Goal: Task Accomplishment & Management: Complete application form

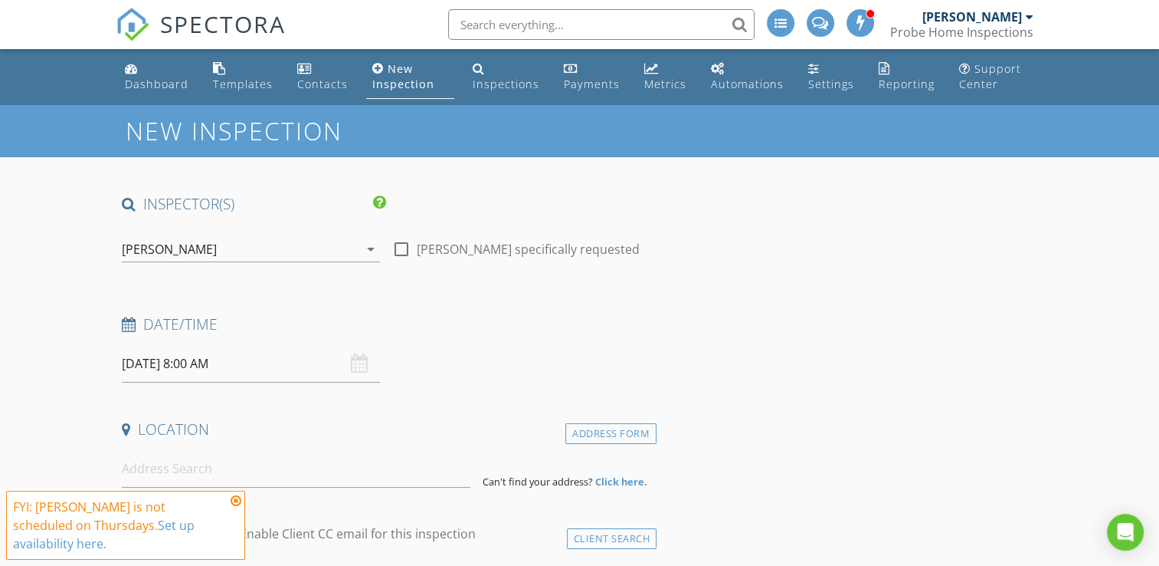
click at [215, 368] on input "08/28/2025 8:00 AM" at bounding box center [251, 364] width 258 height 38
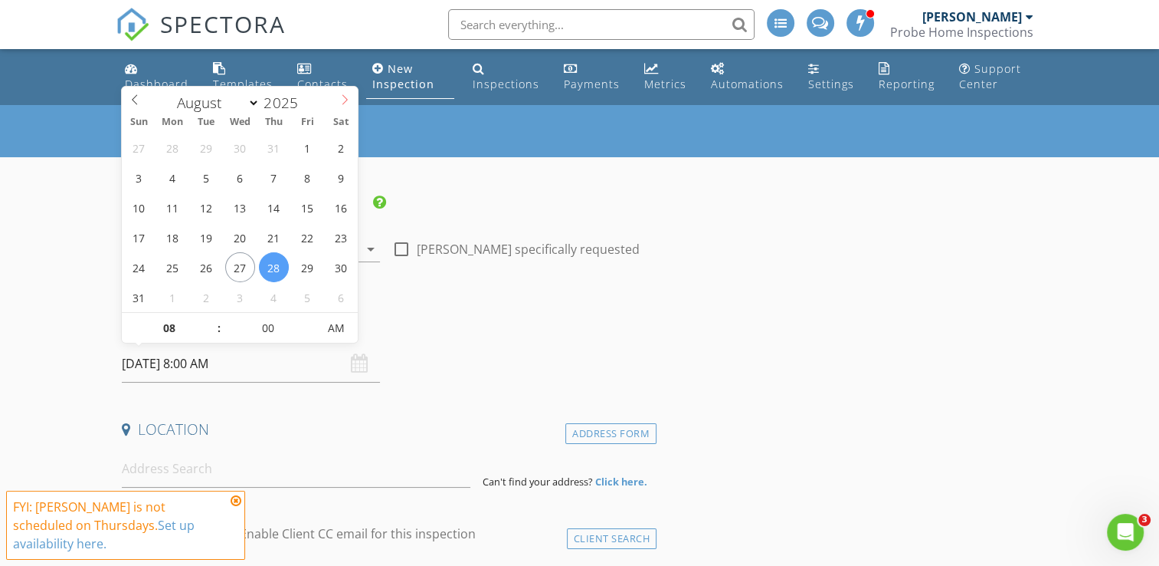
select select "8"
click at [343, 97] on icon at bounding box center [344, 99] width 11 height 11
type input "09/05/2025 8:00 AM"
type input "09"
type input "09/05/2025 9:00 AM"
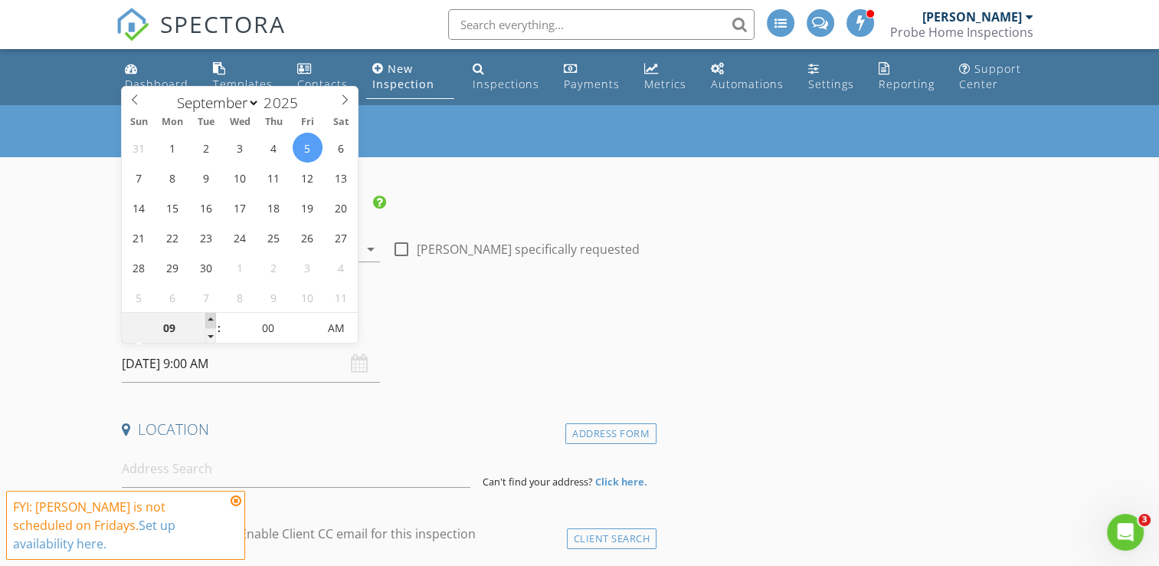
click at [209, 317] on span at bounding box center [210, 320] width 11 height 15
type input "10"
type input "09/05/2025 10:00 AM"
click at [209, 317] on span at bounding box center [210, 320] width 11 height 15
type input "11"
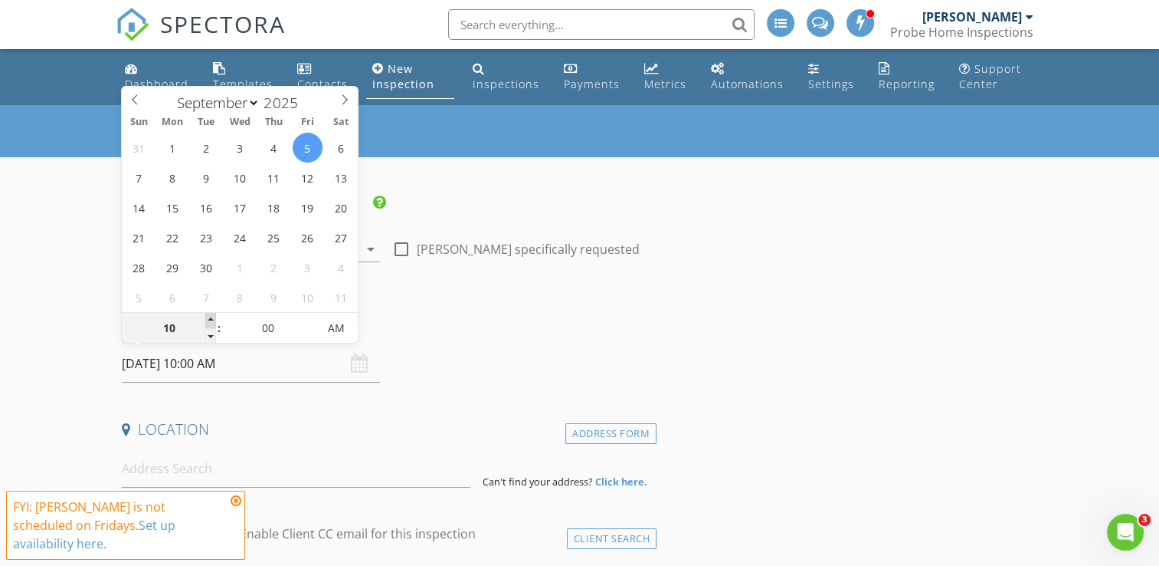
type input "09/05/2025 11:00 AM"
click at [209, 317] on span at bounding box center [210, 320] width 11 height 15
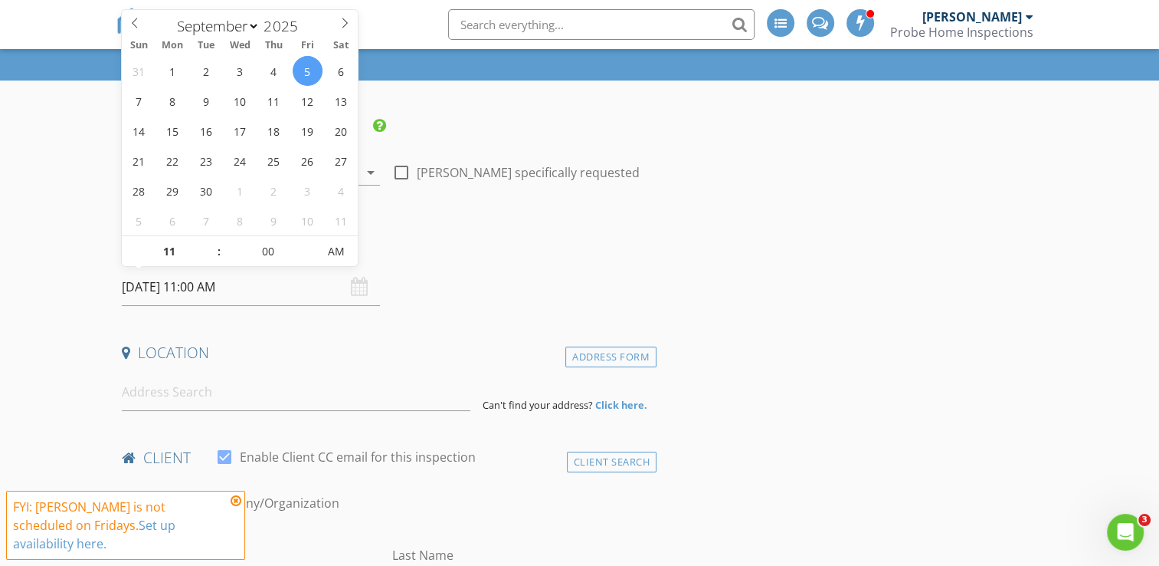
click at [233, 507] on icon at bounding box center [236, 500] width 11 height 12
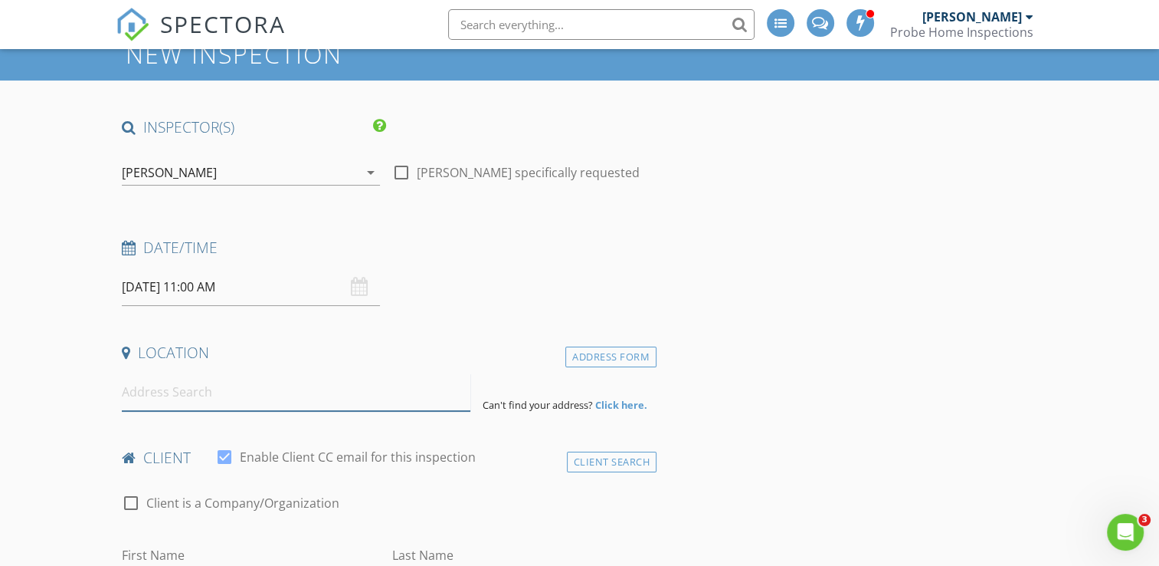
click at [190, 391] on input at bounding box center [296, 392] width 349 height 38
type input "S"
click at [159, 374] on div "Location Address Form Can't find your address? Click here." at bounding box center [386, 377] width 541 height 68
click at [162, 386] on input at bounding box center [296, 392] width 349 height 38
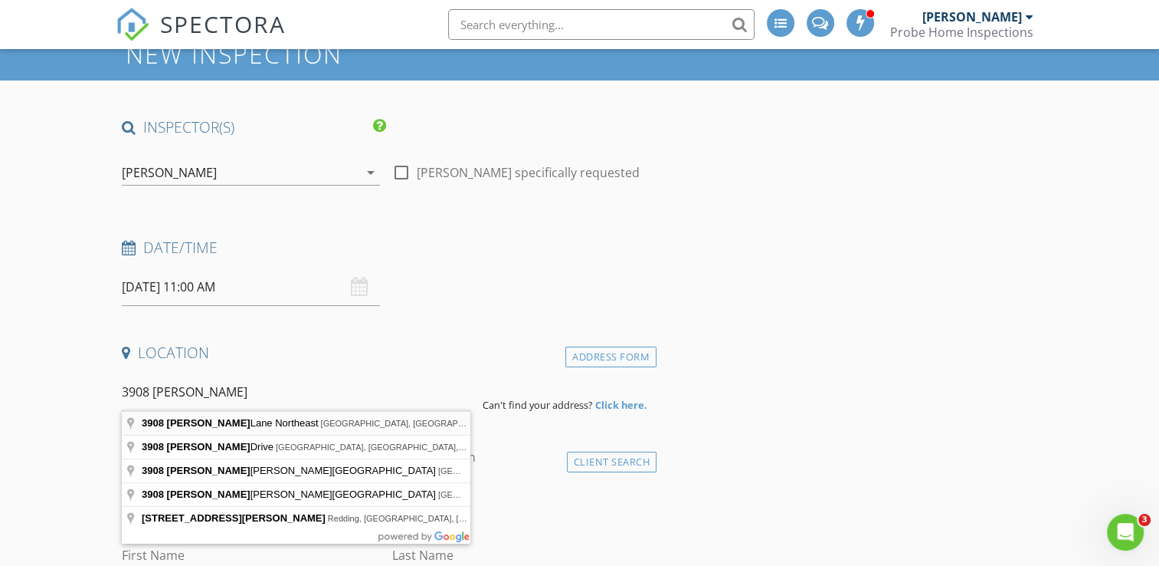
type input "3908 Billie Lane Northeast, Cleveland, TN, USA"
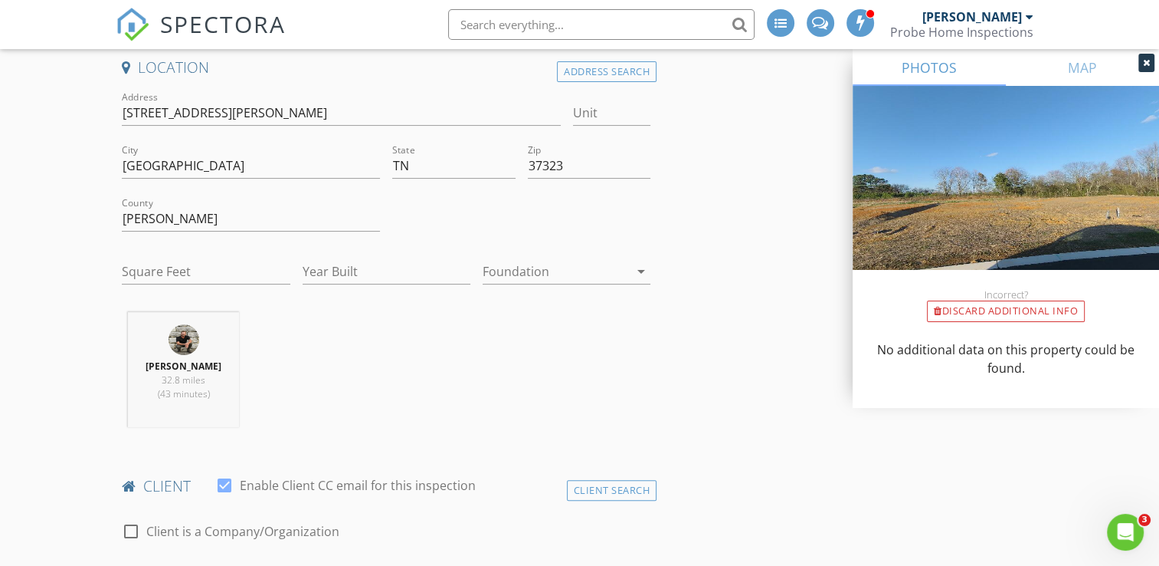
scroll to position [383, 0]
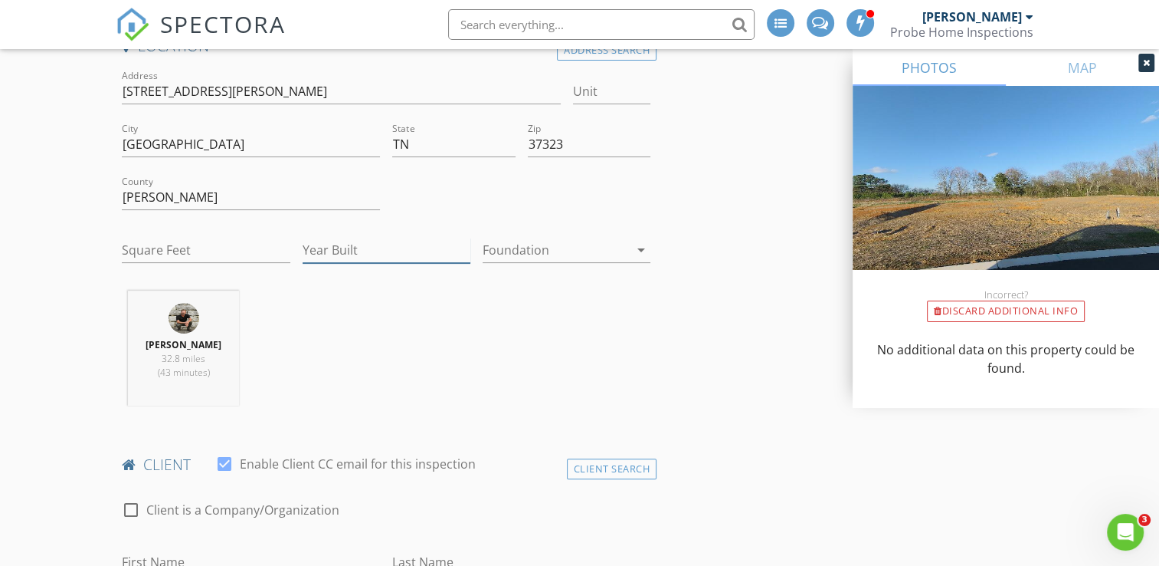
click at [389, 256] on input "Year Built" at bounding box center [387, 250] width 168 height 25
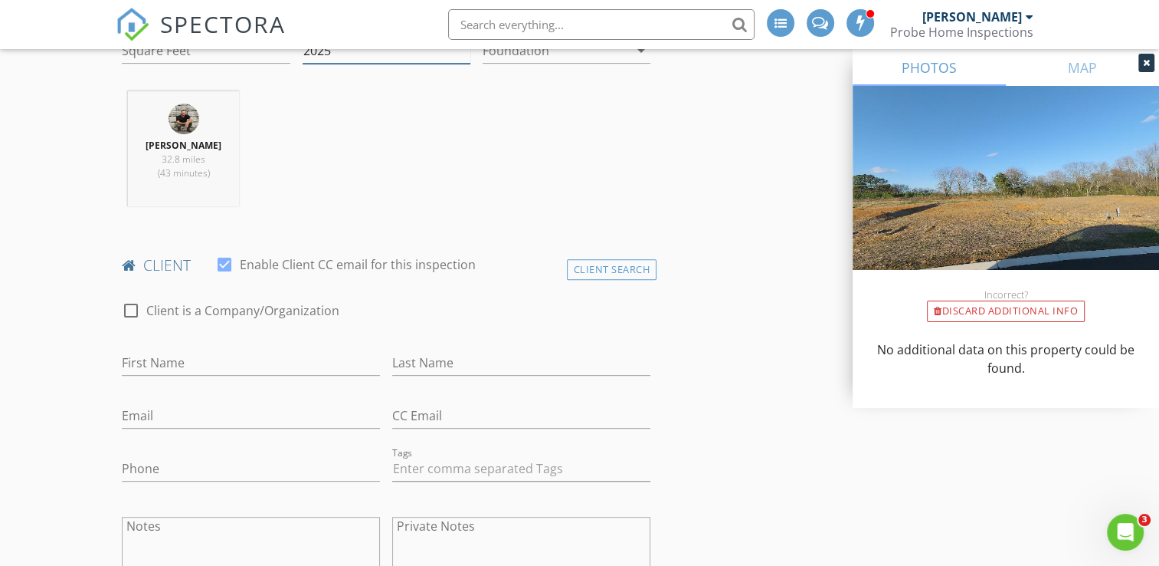
scroll to position [613, 0]
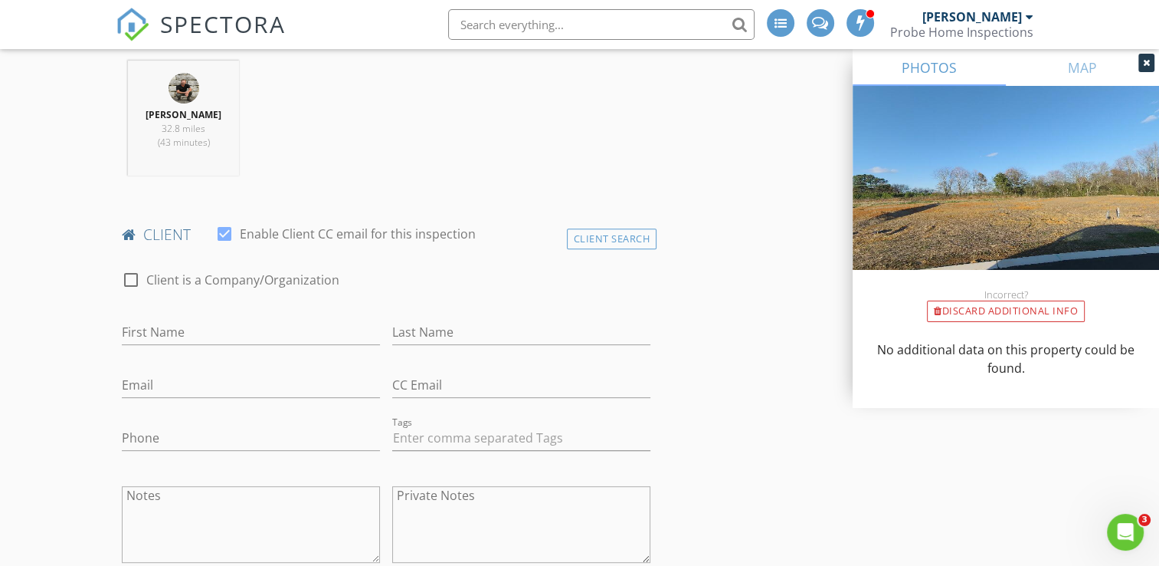
type input "2025"
click at [215, 347] on div "First Name" at bounding box center [251, 340] width 258 height 41
click at [218, 333] on input "First Name" at bounding box center [251, 332] width 258 height 25
type input "Sonia"
type input "Wyatt"
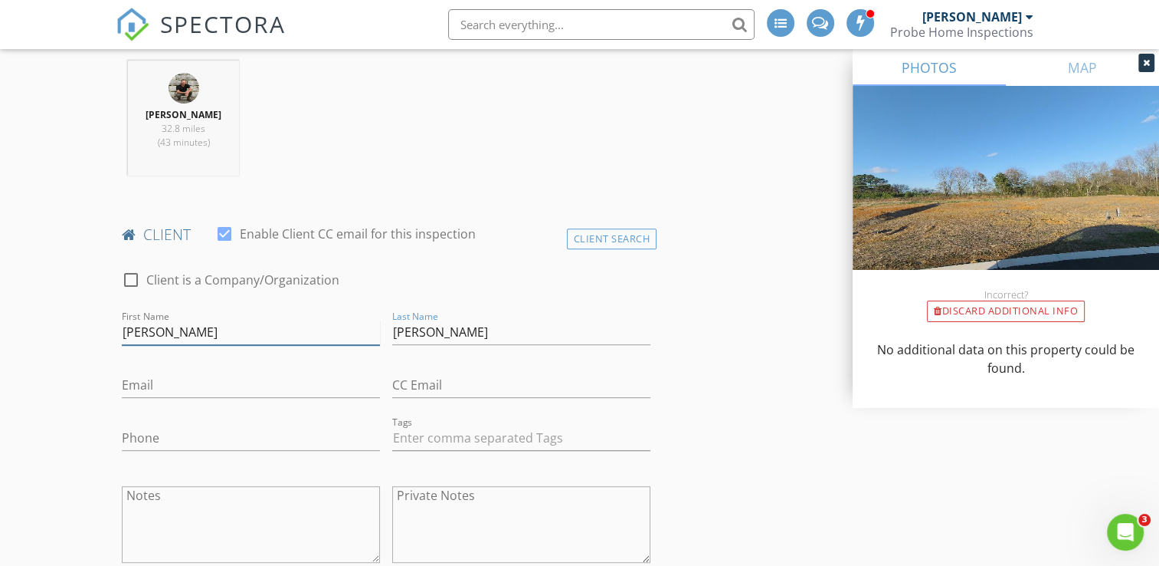
click at [206, 330] on input "Sonia" at bounding box center [251, 332] width 258 height 25
type input "Sonia Wyatt"
click at [437, 328] on input "Wyatt" at bounding box center [521, 332] width 258 height 25
type input "W"
type input "& Reggie Harris"
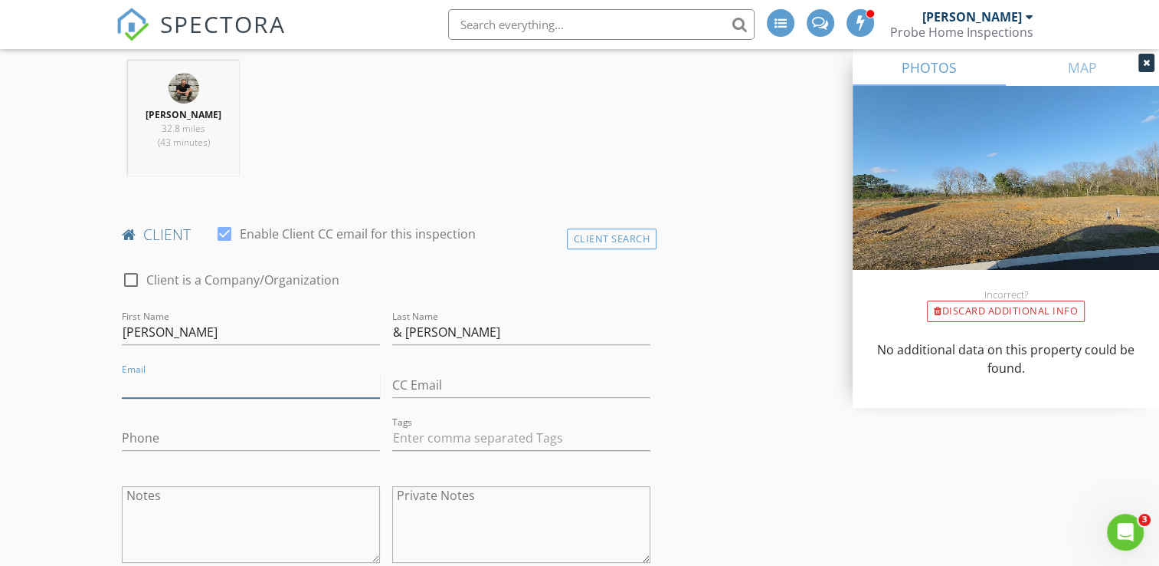
drag, startPoint x: 250, startPoint y: 380, endPoint x: 230, endPoint y: 405, distance: 32.2
click at [250, 380] on input "Email" at bounding box center [251, 384] width 258 height 25
type input "mrreggie34@gmail.com"
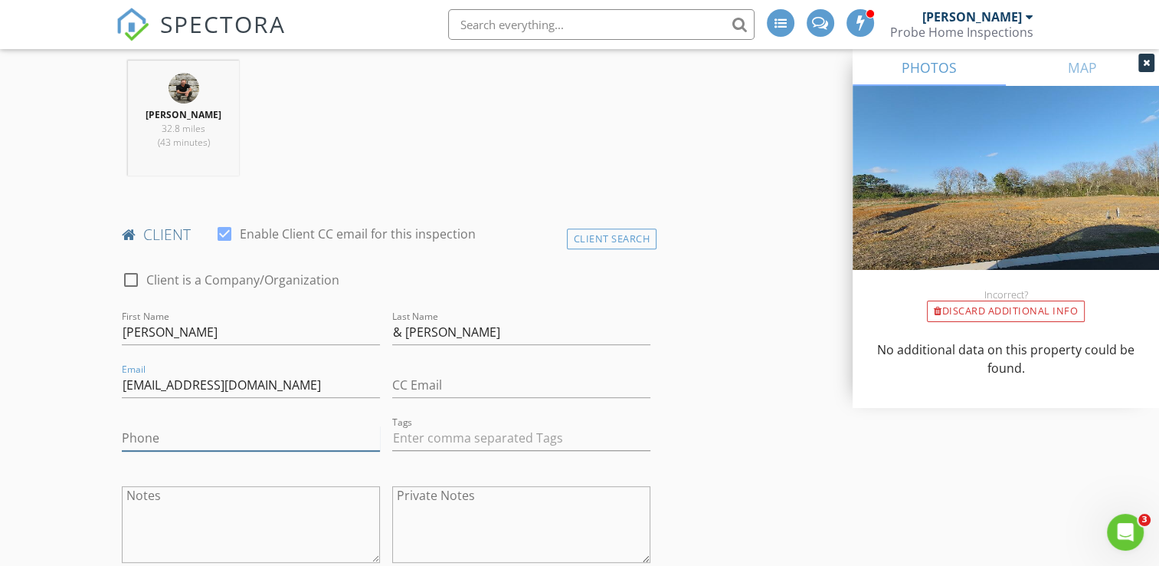
click at [162, 443] on input "Phone" at bounding box center [251, 437] width 258 height 25
type input "4"
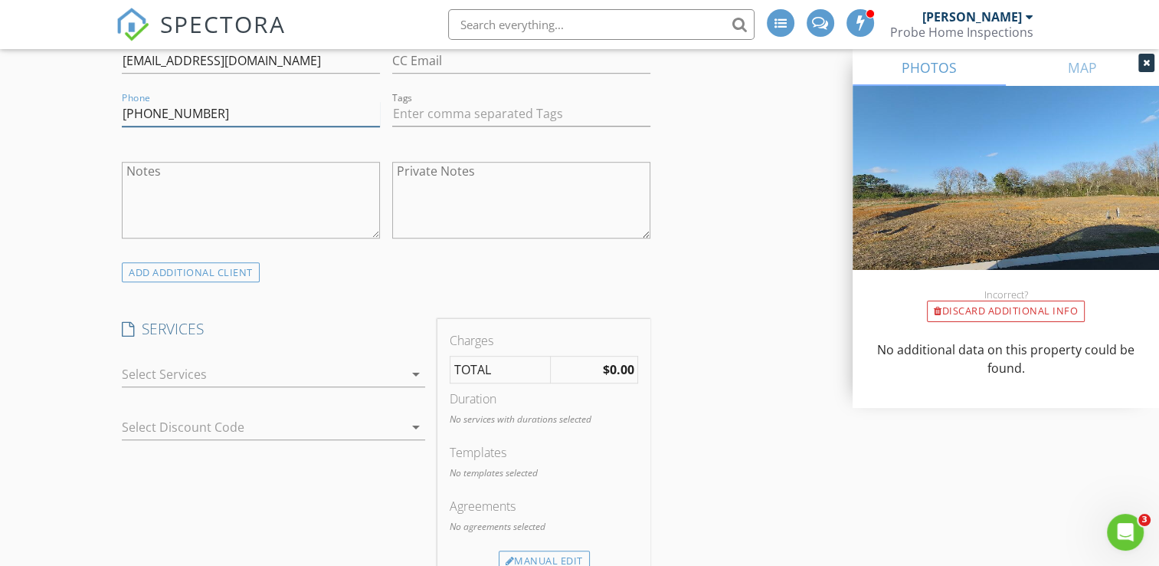
scroll to position [996, 0]
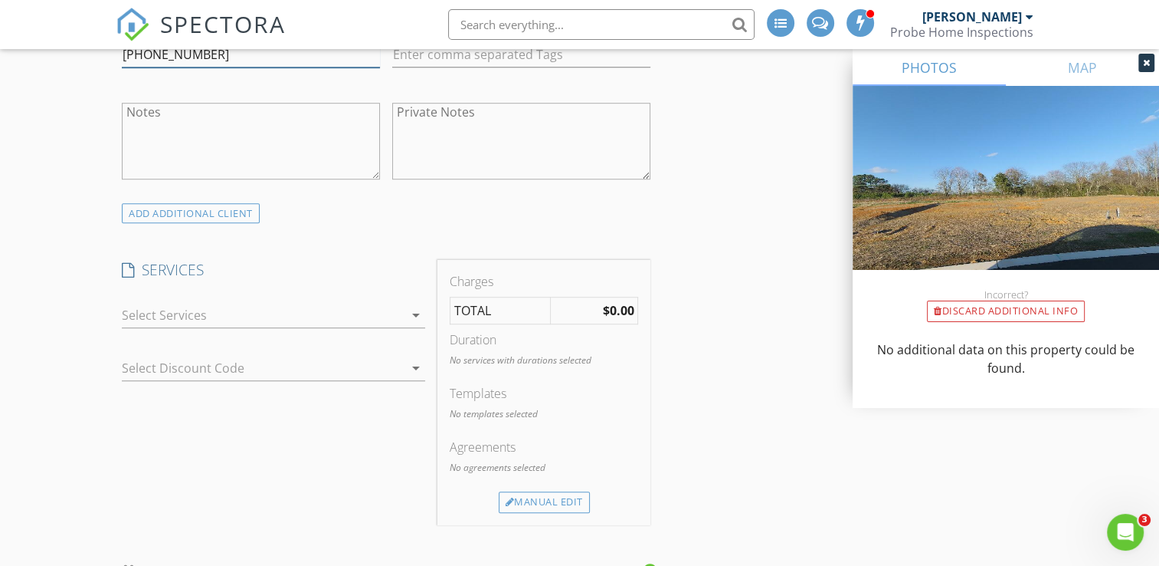
type input "313-243-6269"
click at [159, 317] on div at bounding box center [263, 315] width 282 height 25
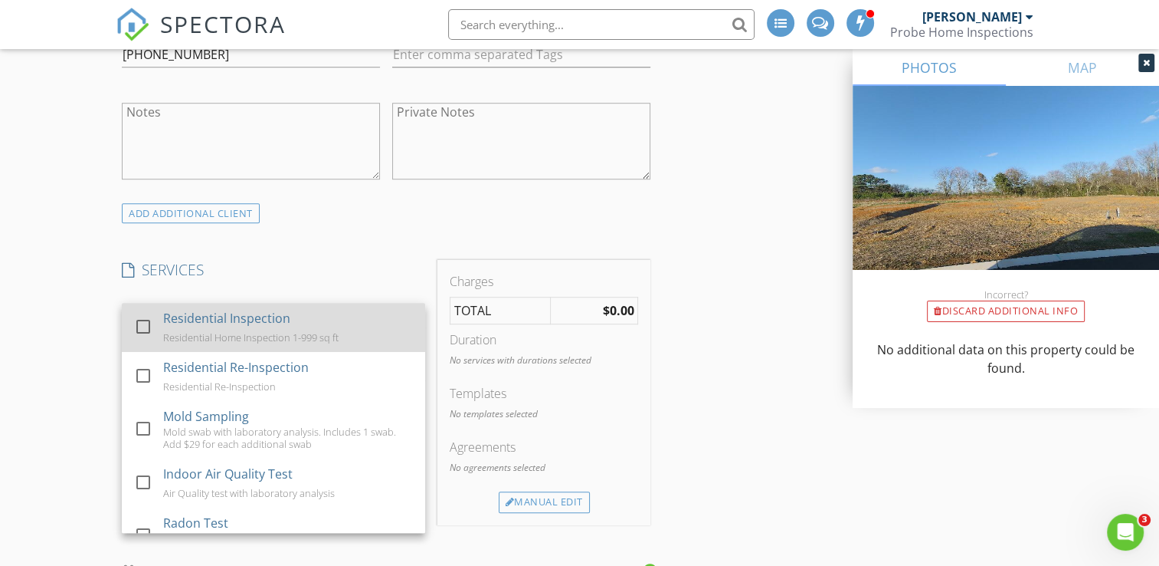
click at [166, 323] on div "Residential Inspection" at bounding box center [227, 318] width 127 height 18
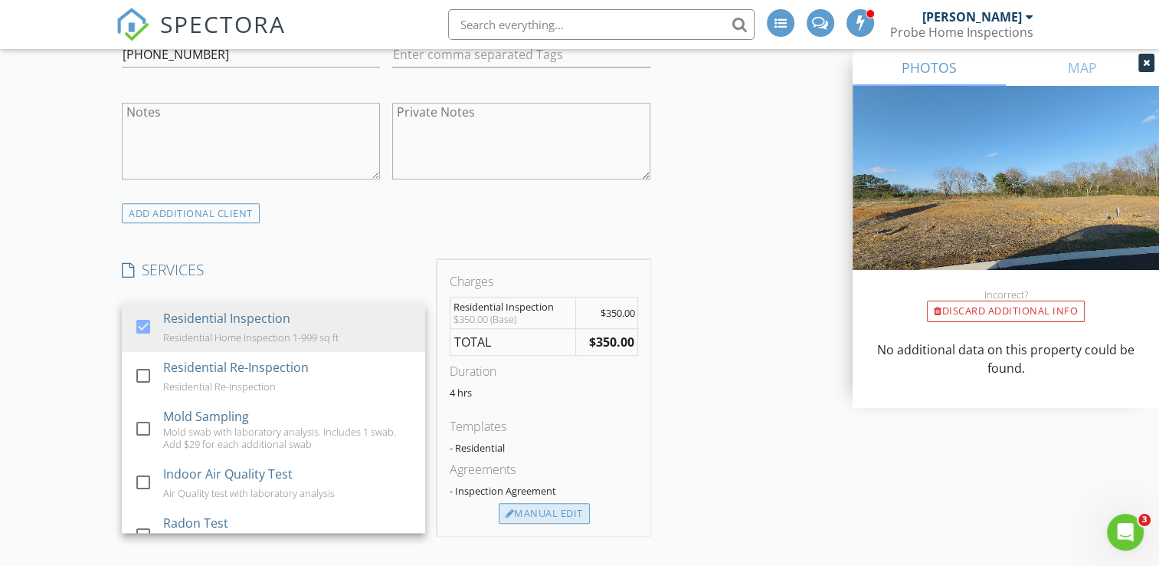
click at [521, 513] on div "Manual Edit" at bounding box center [544, 513] width 91 height 21
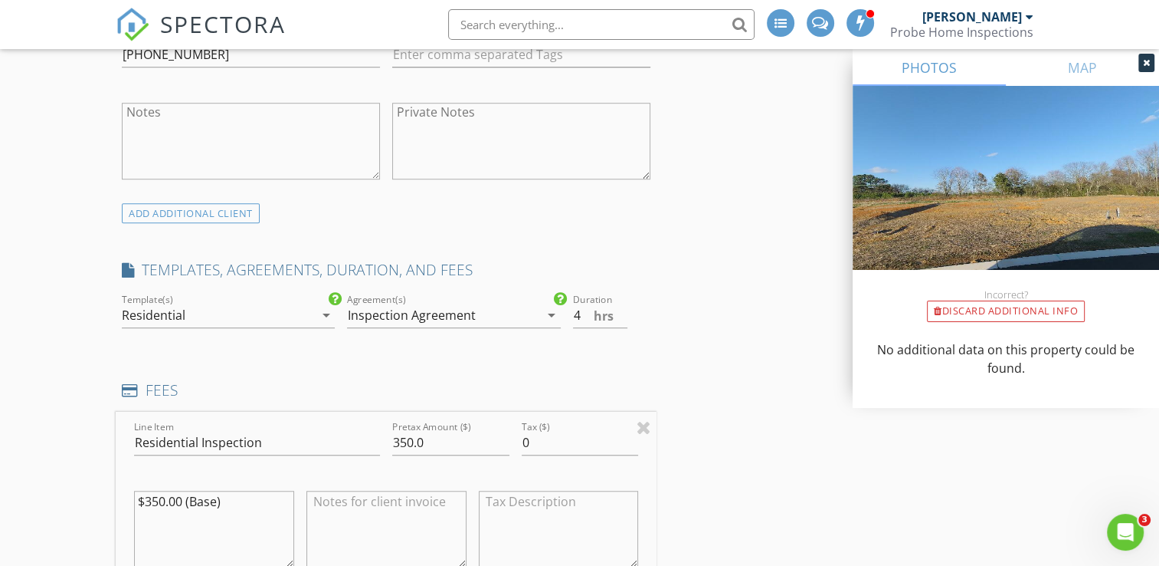
drag, startPoint x: 258, startPoint y: 500, endPoint x: 132, endPoint y: 504, distance: 126.5
click at [132, 504] on div "$350.00 (Base)" at bounding box center [214, 531] width 172 height 120
click at [414, 439] on input "350.0" at bounding box center [450, 442] width 117 height 25
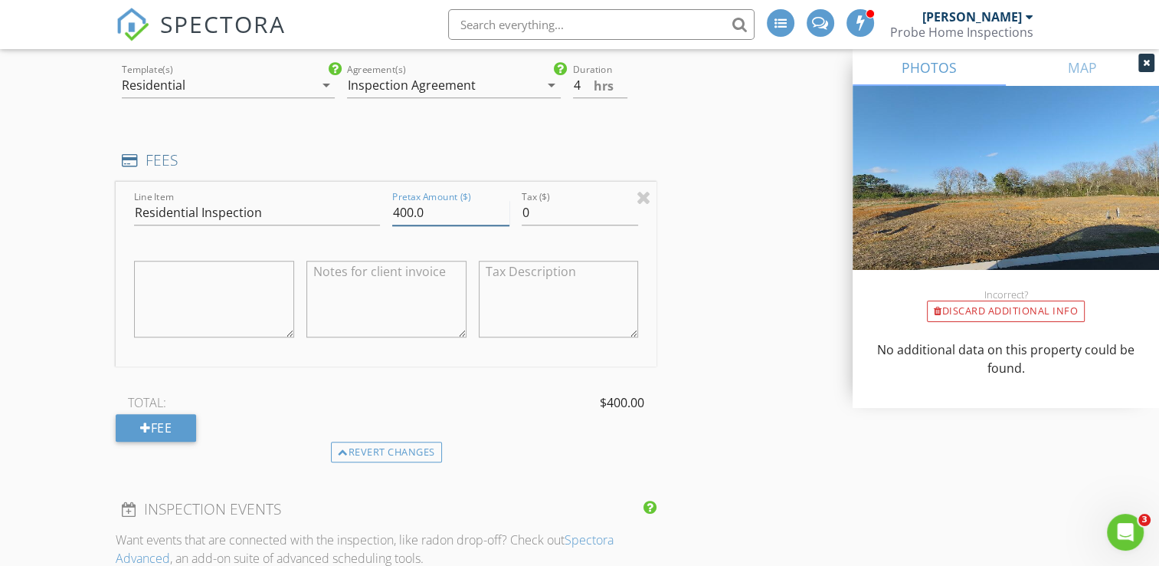
scroll to position [1149, 0]
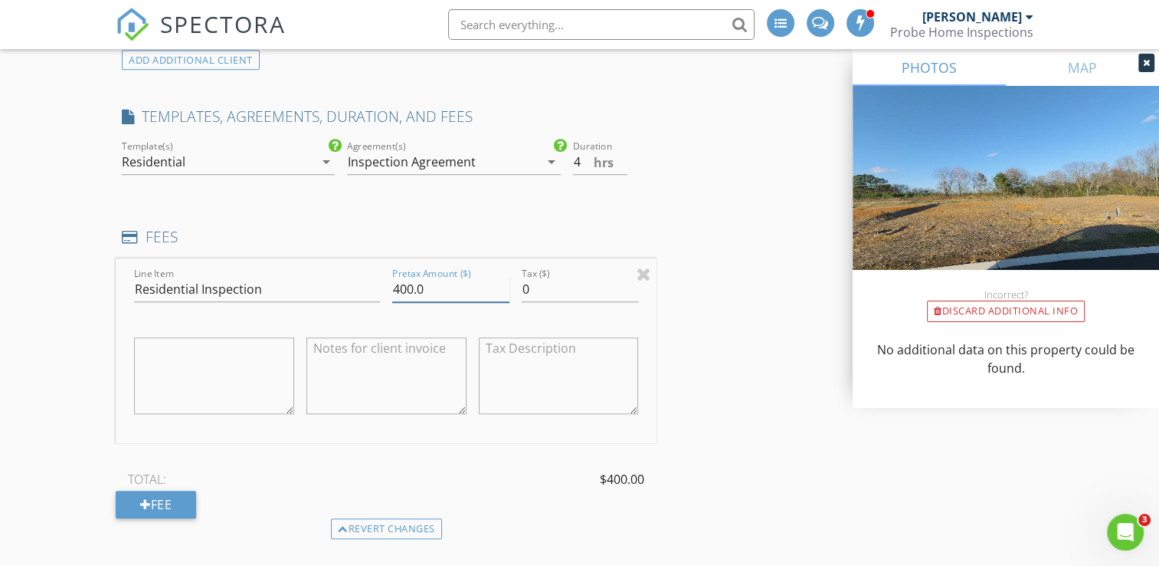
type input "400.0"
type input "4.5"
click at [619, 155] on input "4.5" at bounding box center [600, 161] width 55 height 25
click at [90, 326] on div "New Inspection INSPECTOR(S) check_box Brandon Hayes PRIMARY Brandon Hayes arrow…" at bounding box center [579, 529] width 1159 height 3146
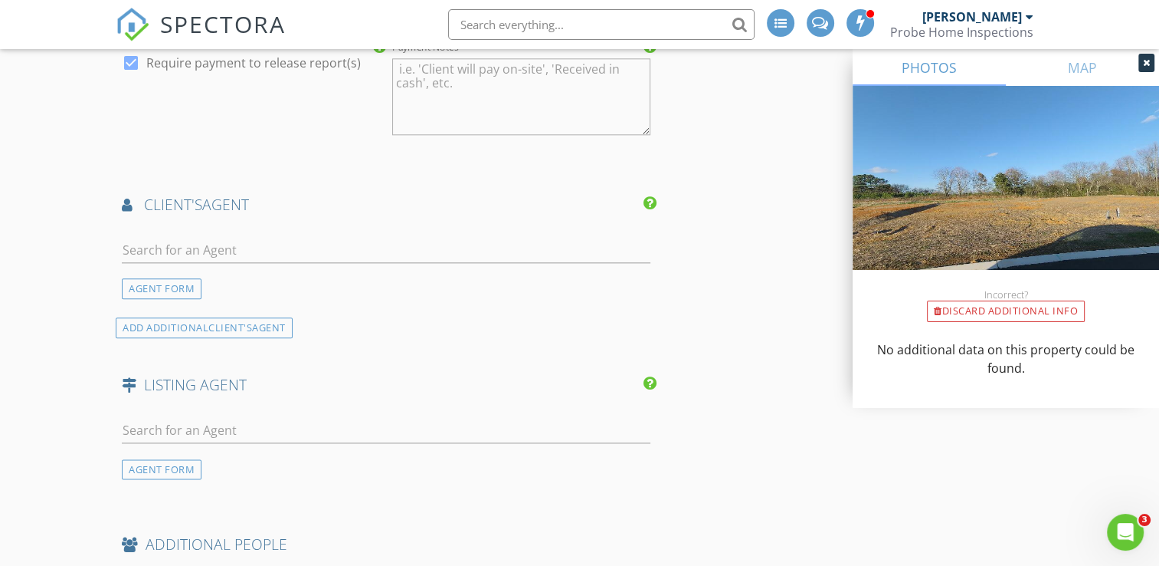
scroll to position [1839, 0]
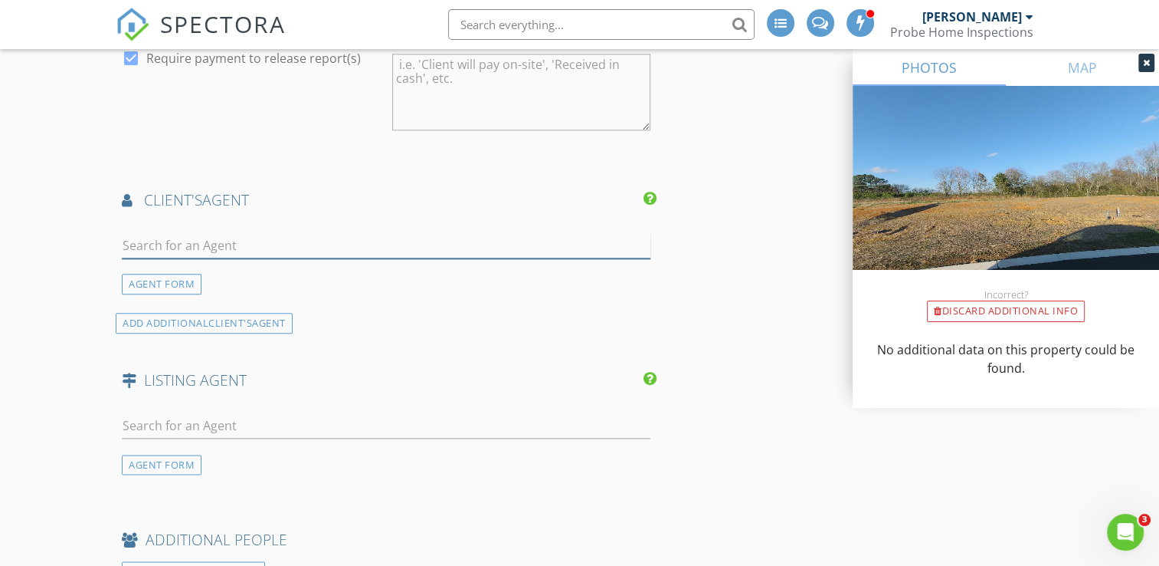
click at [215, 241] on input "text" at bounding box center [386, 245] width 529 height 25
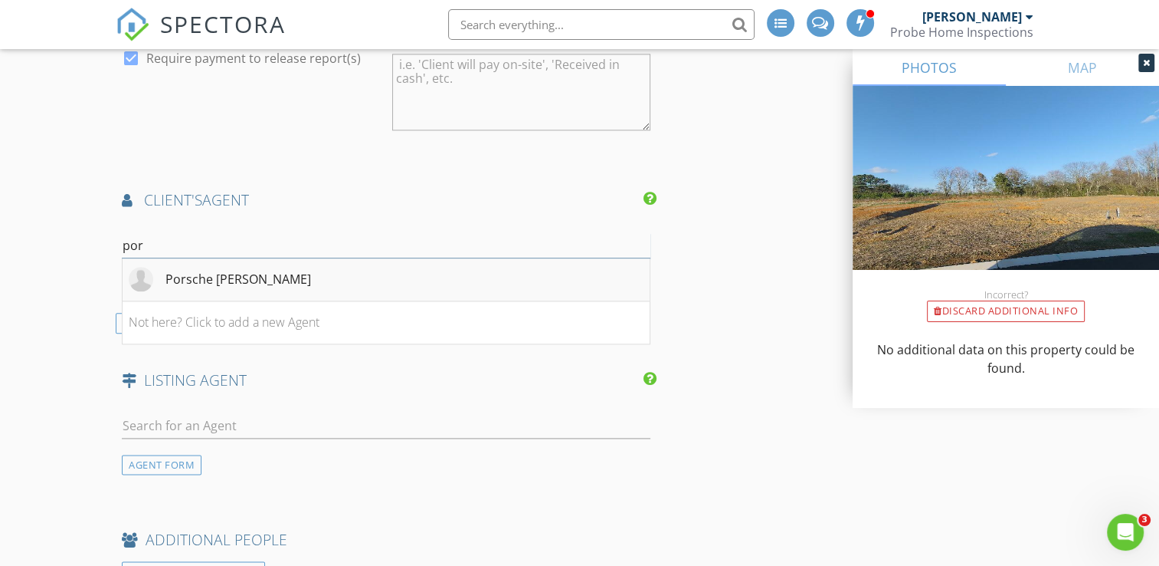
type input "por"
click at [144, 274] on img at bounding box center [141, 279] width 25 height 25
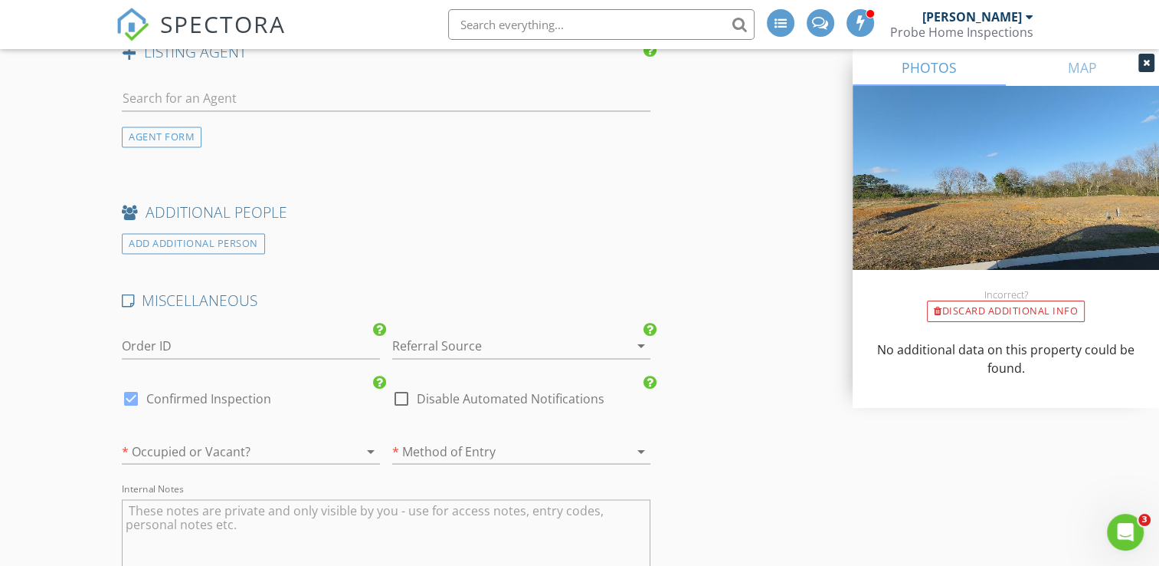
scroll to position [2529, 0]
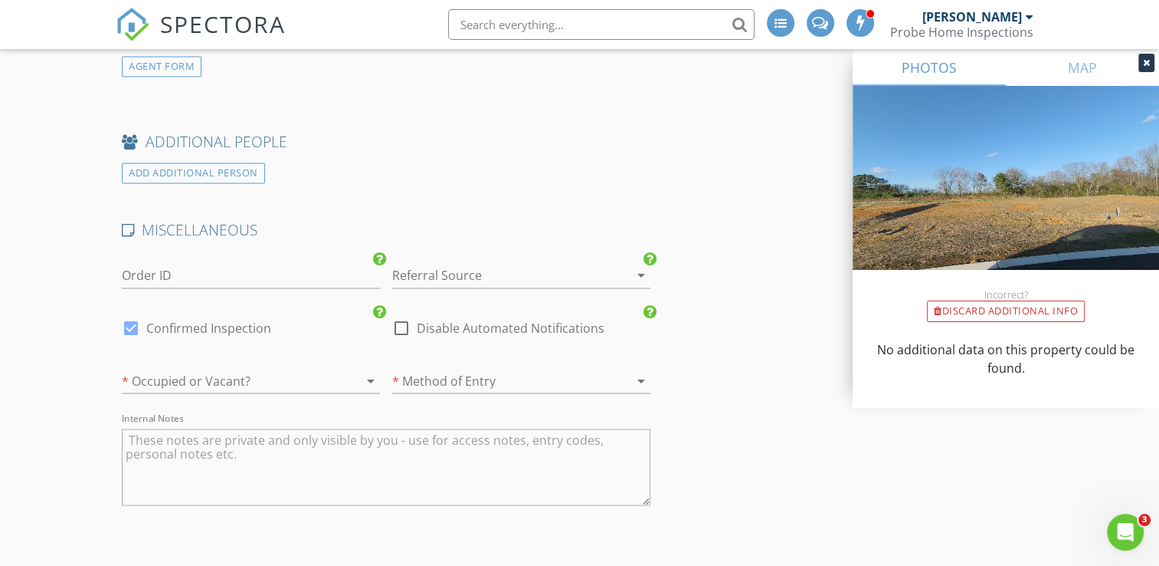
click at [463, 274] on div at bounding box center [499, 275] width 215 height 25
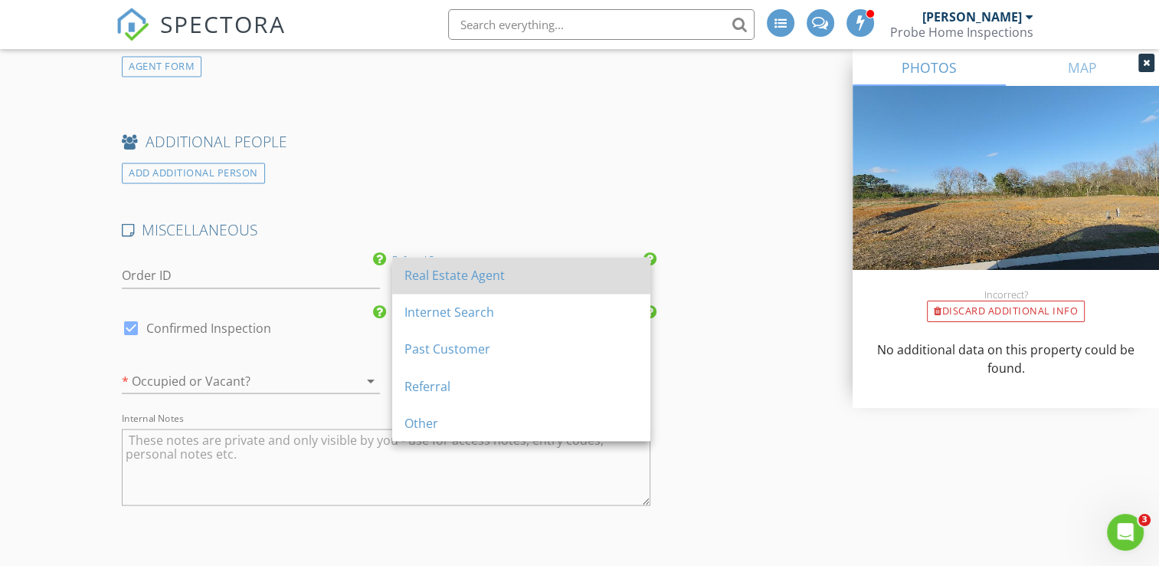
click at [463, 277] on div "Real Estate Agent" at bounding box center [522, 275] width 234 height 18
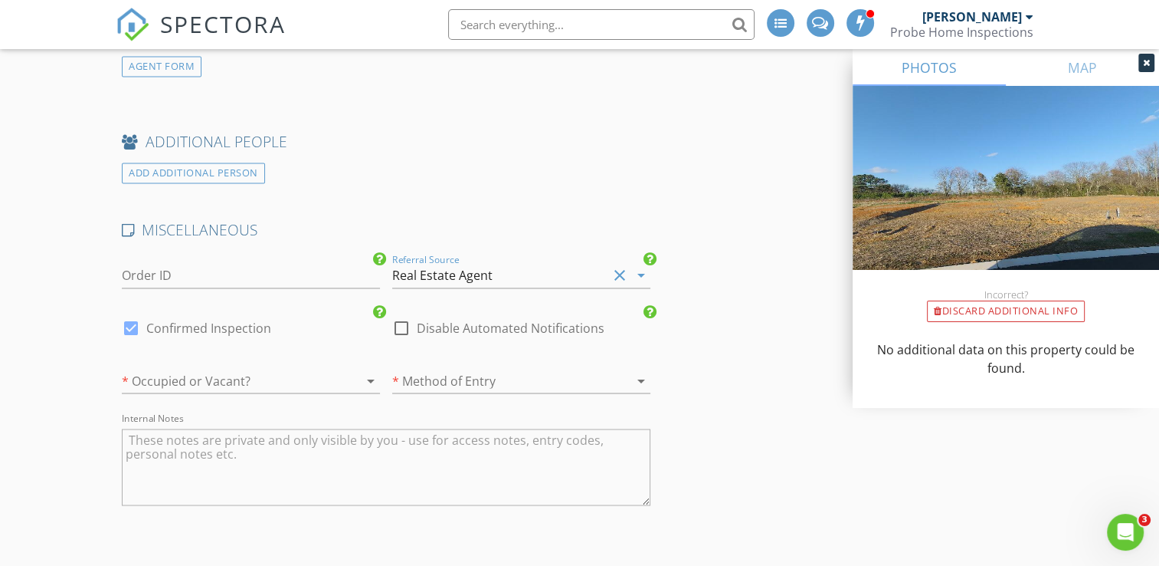
click at [253, 368] on div at bounding box center [229, 380] width 215 height 25
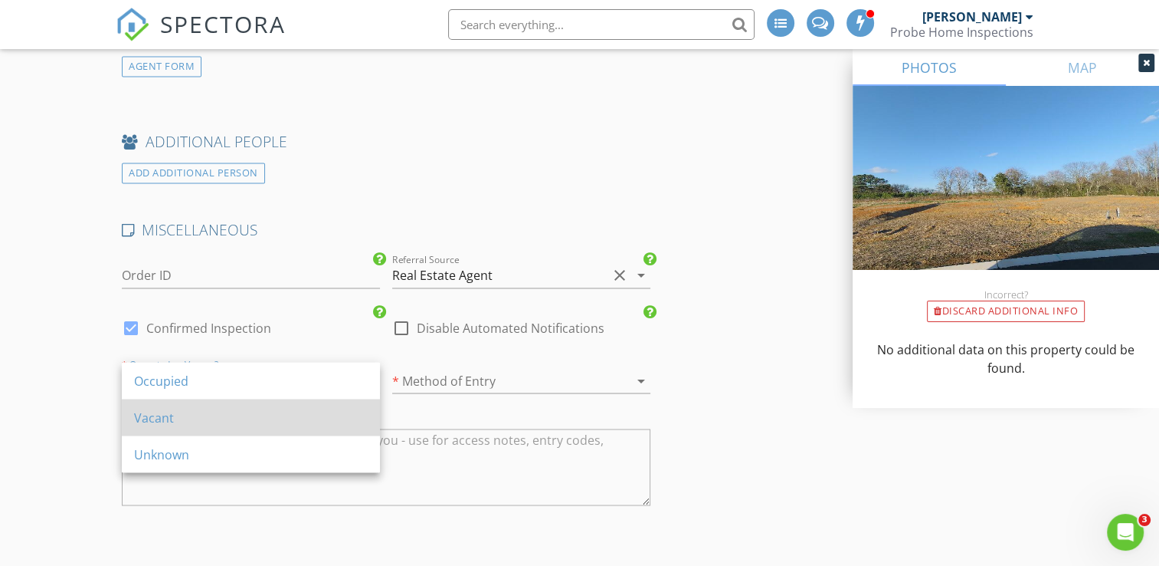
click at [240, 406] on div "Vacant" at bounding box center [251, 416] width 234 height 37
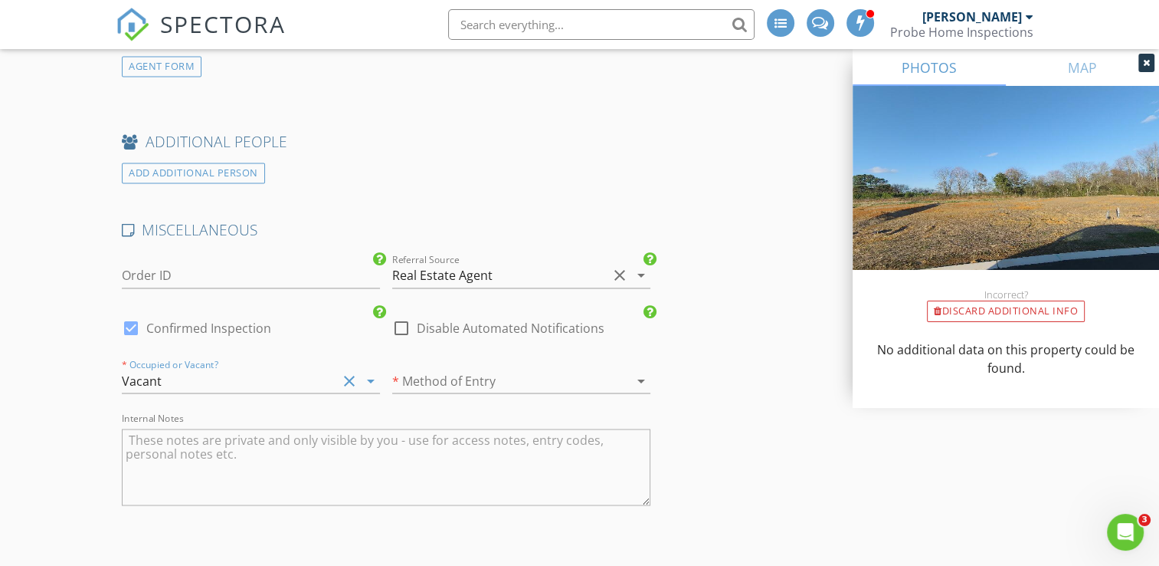
click at [435, 378] on div at bounding box center [499, 380] width 215 height 25
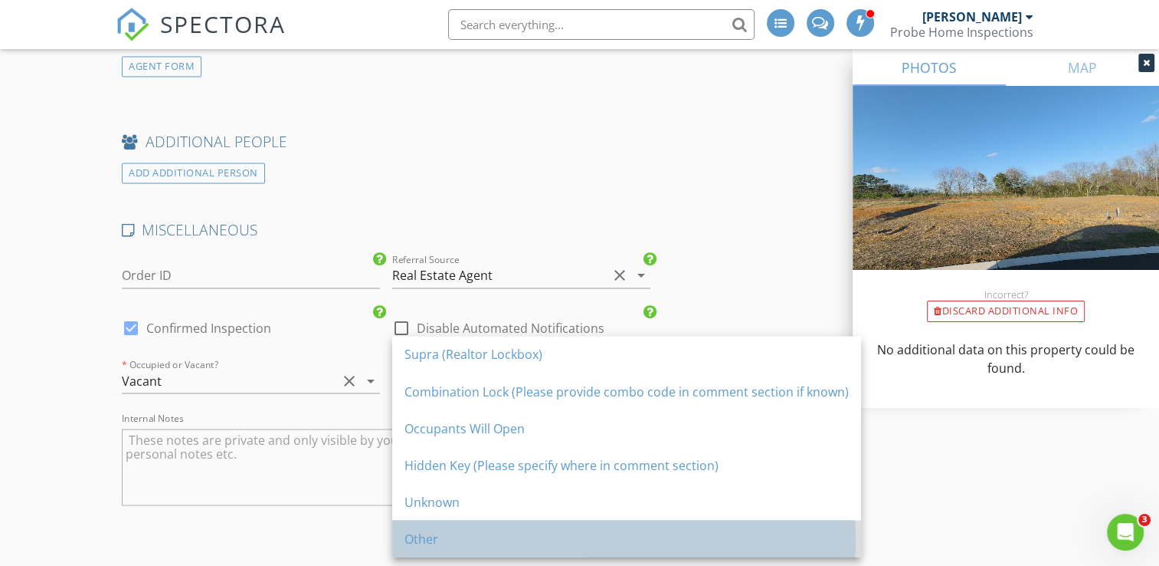
click at [453, 530] on div "Other" at bounding box center [627, 538] width 444 height 18
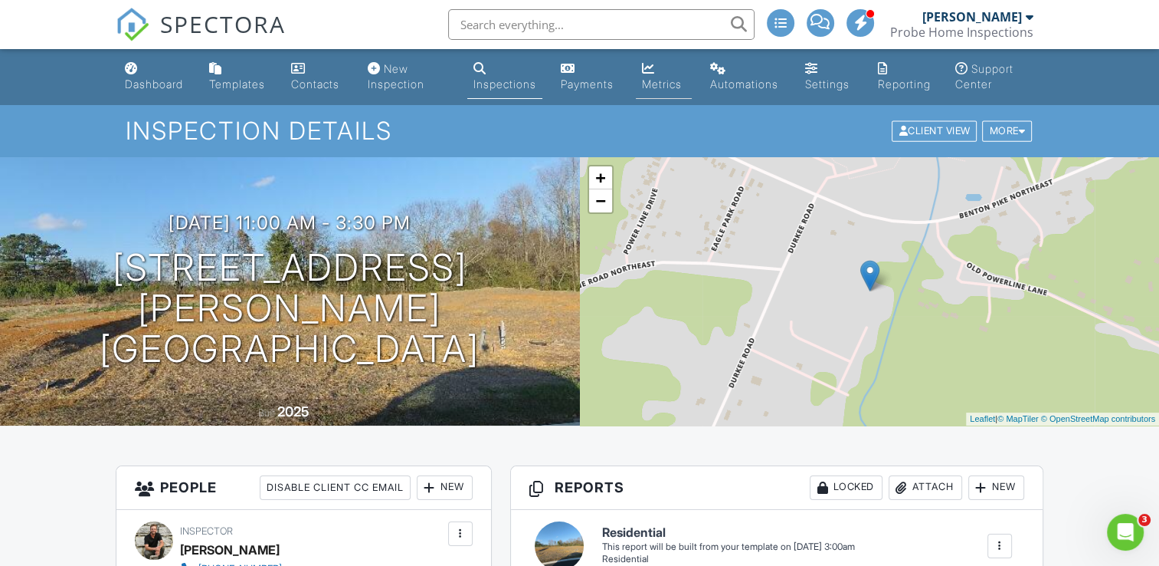
click at [658, 84] on div "Metrics" at bounding box center [662, 83] width 40 height 13
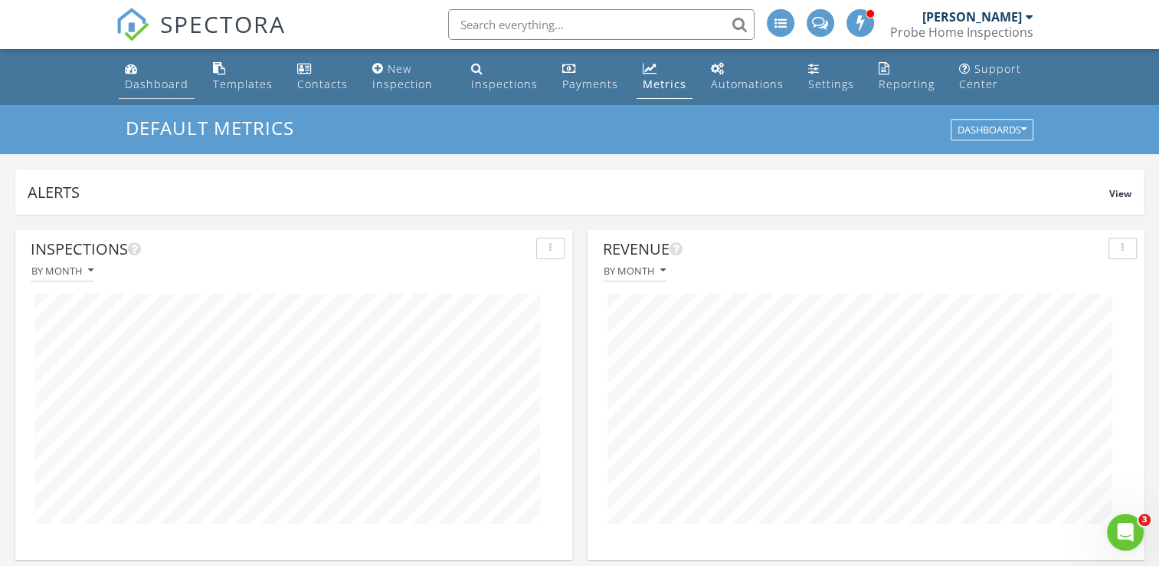
click at [137, 84] on div "Dashboard" at bounding box center [157, 84] width 64 height 15
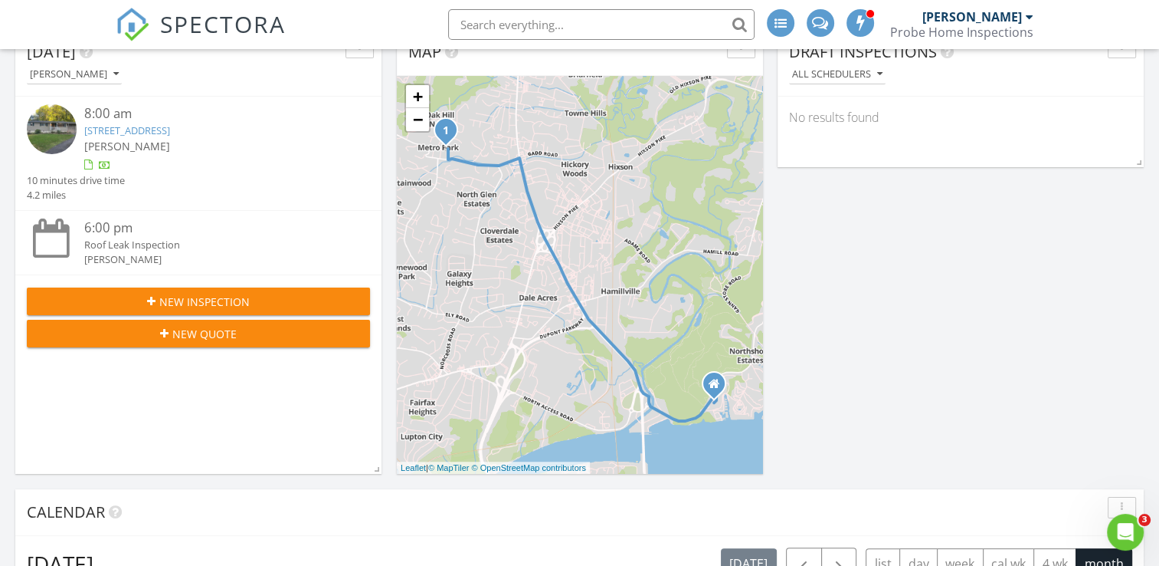
scroll to position [230, 0]
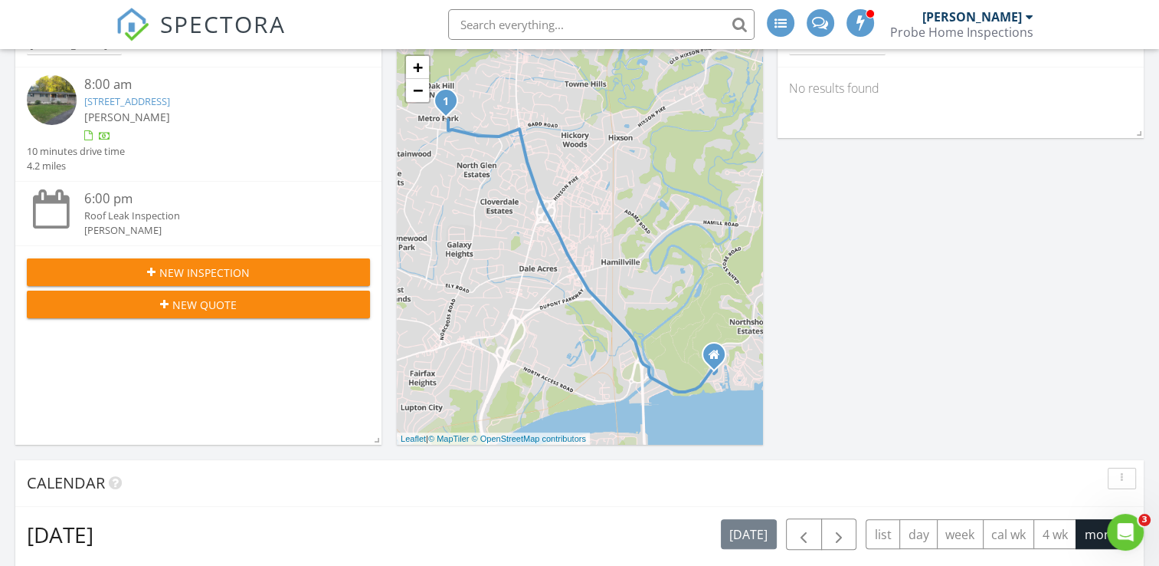
click at [170, 103] on link "5417 May Cir, Chattanooga, TN 37343" at bounding box center [127, 101] width 86 height 14
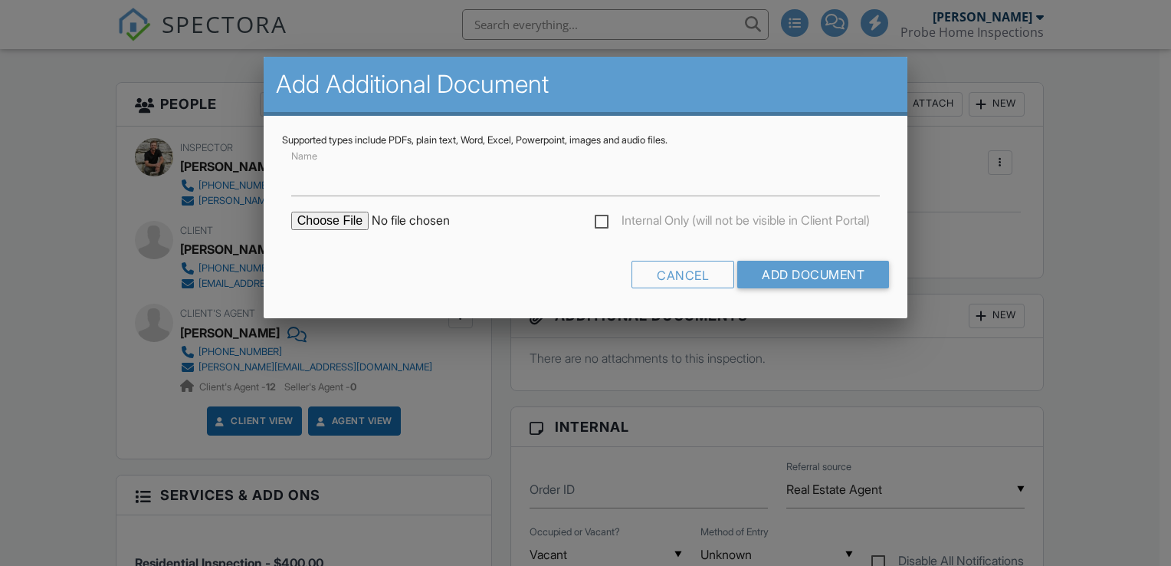
click at [335, 222] on input "file" at bounding box center [421, 221] width 261 height 18
type input "C:\fakepath\5417 May Cir Inspection.pdf"
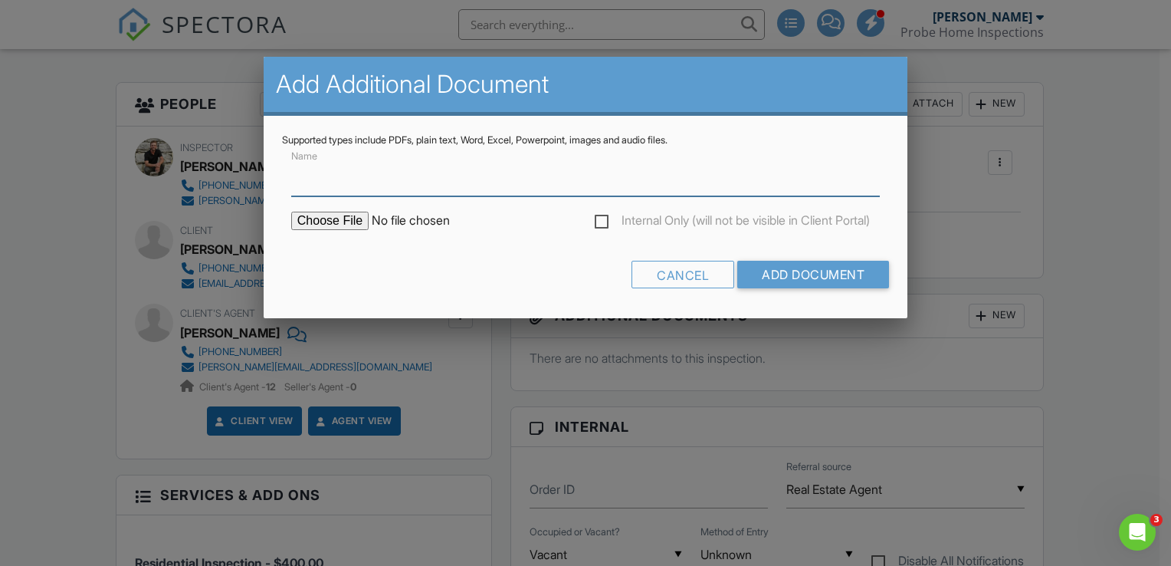
click at [411, 192] on input "Name" at bounding box center [585, 178] width 589 height 38
type input "Termite Report"
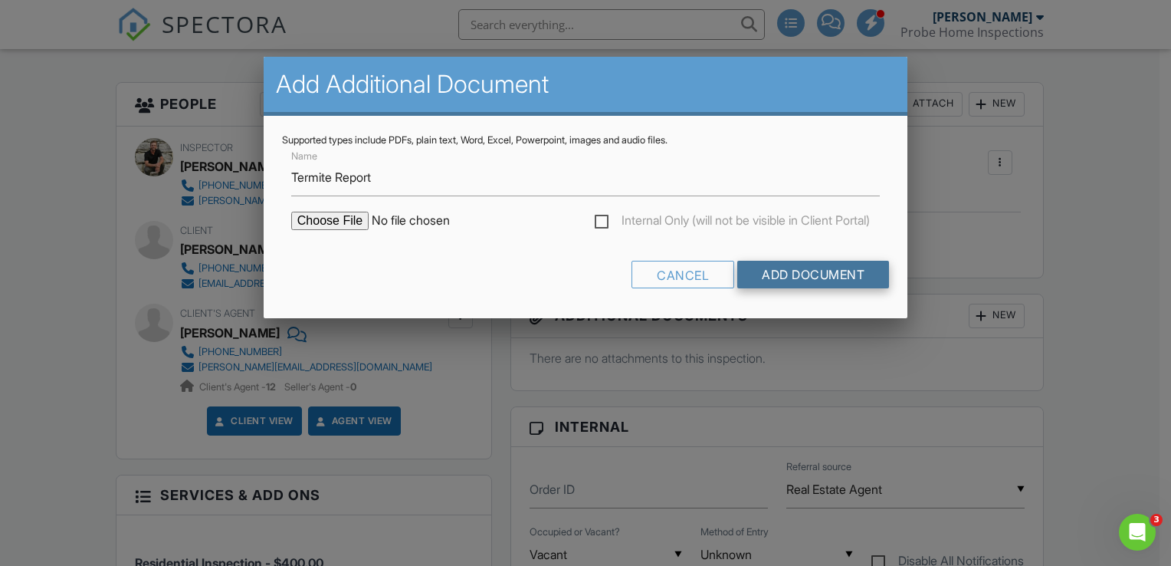
click at [774, 277] on input "Add Document" at bounding box center [813, 275] width 152 height 28
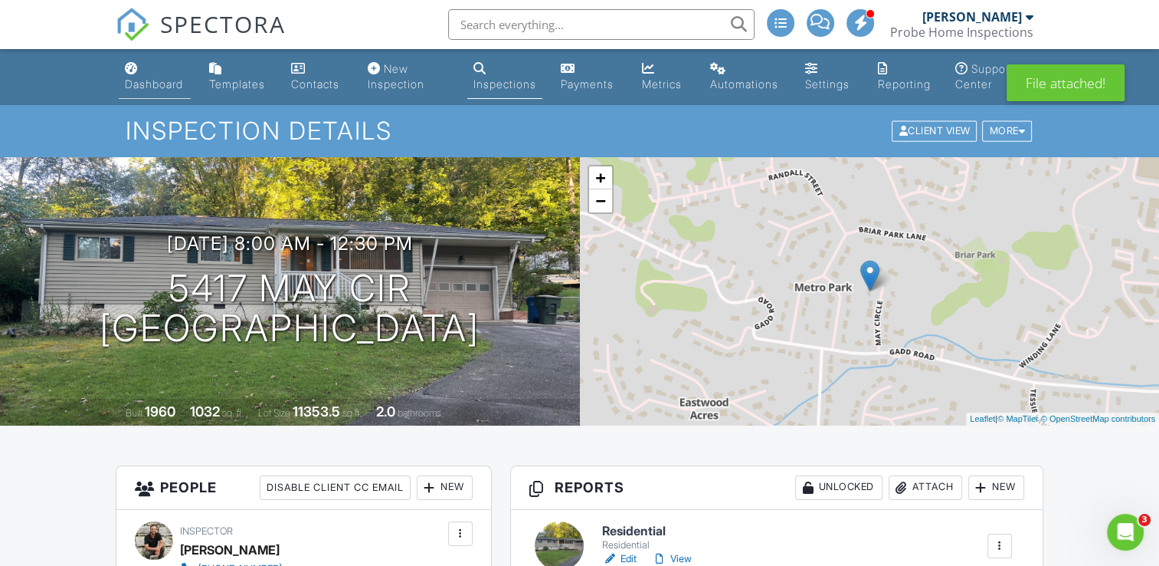
click at [166, 84] on div "Dashboard" at bounding box center [154, 83] width 58 height 13
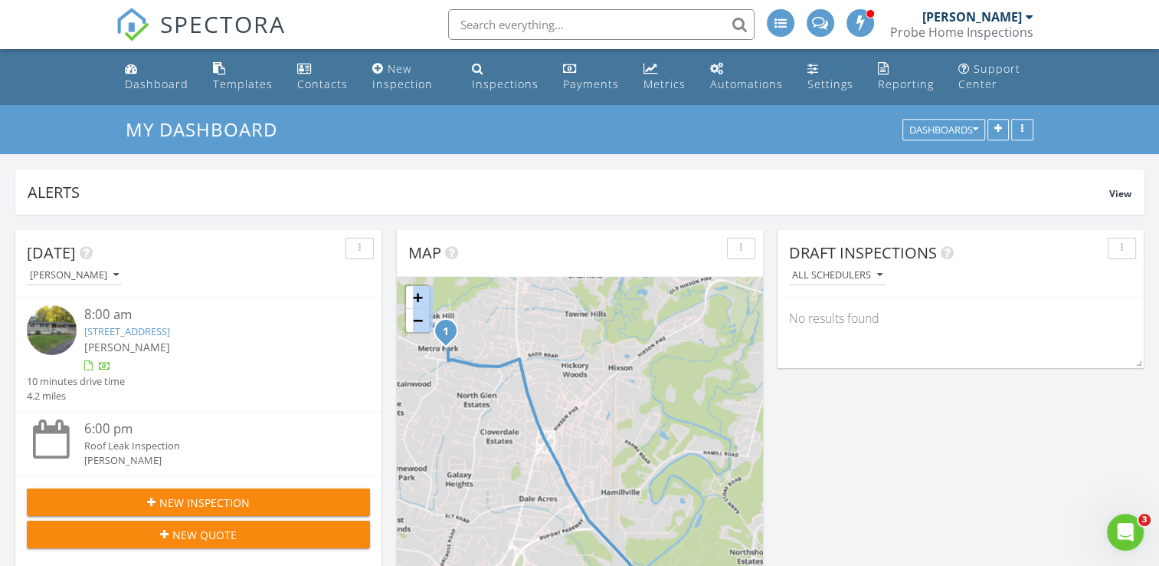
click at [623, 425] on div "1 + − TN [GEOGRAPHIC_DATA][PERSON_NAME] 6.8 km, 10 min Head east 200 m Turn lef…" at bounding box center [580, 476] width 366 height 398
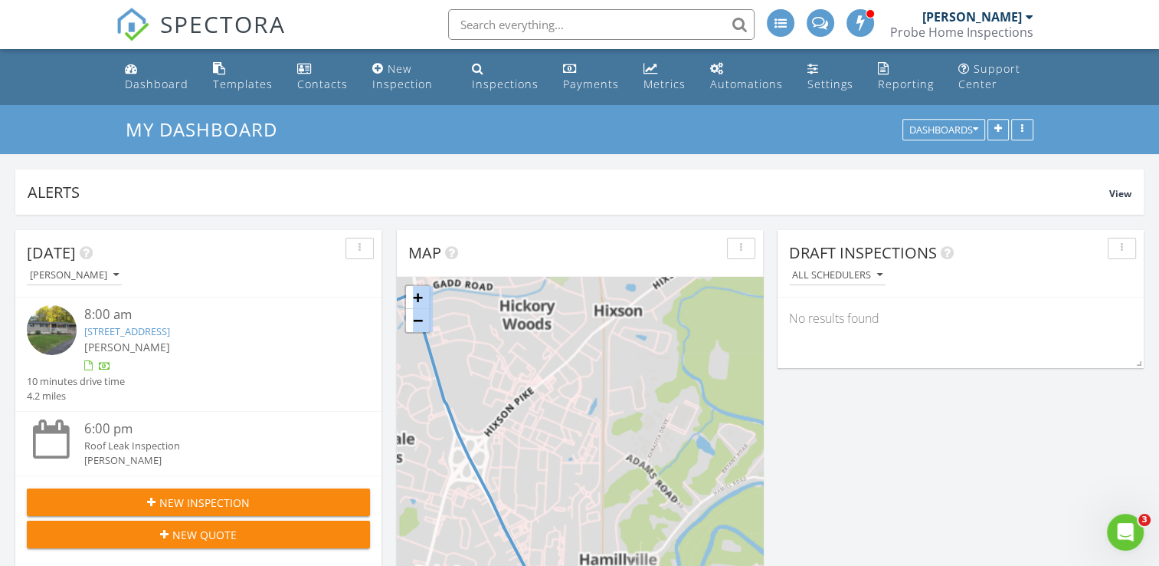
click at [622, 425] on div "1 + − TN [GEOGRAPHIC_DATA][PERSON_NAME] 6.8 km, 10 min Head east 200 m Turn lef…" at bounding box center [580, 476] width 366 height 398
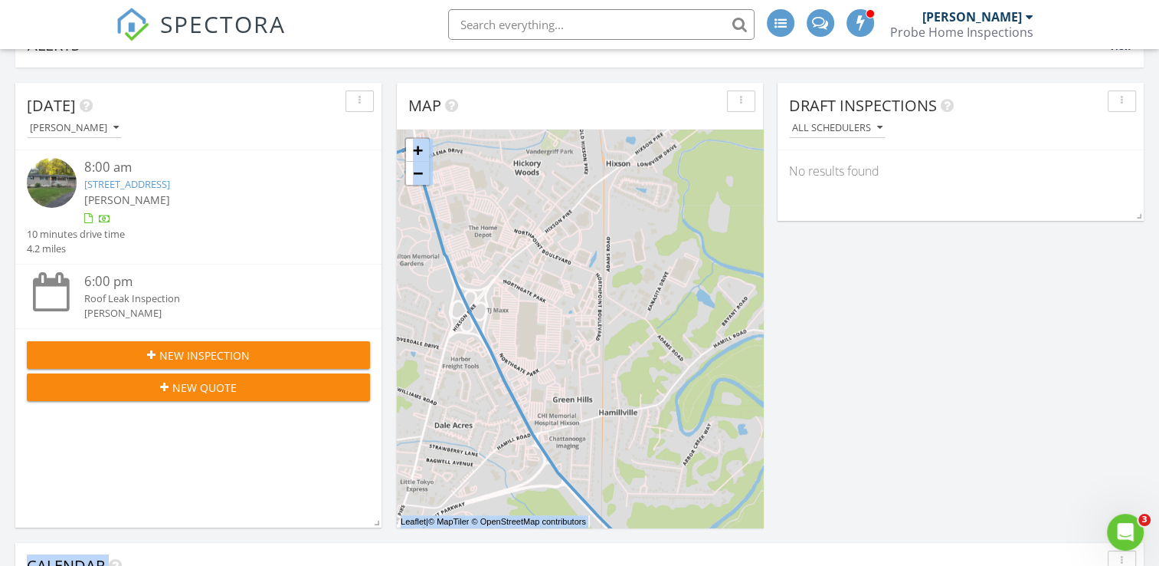
click at [622, 425] on div "1 + − TN [GEOGRAPHIC_DATA][PERSON_NAME] 6.8 km, 10 min Head east 200 m Turn lef…" at bounding box center [580, 329] width 366 height 398
